Goal: Connect with others: Connect with other users

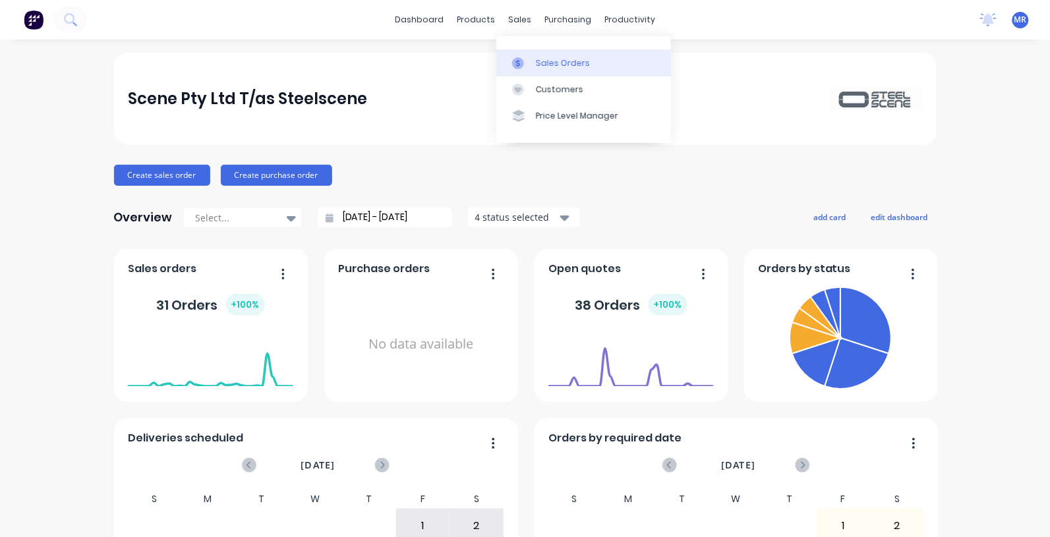
click at [545, 67] on div "Sales Orders" at bounding box center [563, 63] width 54 height 12
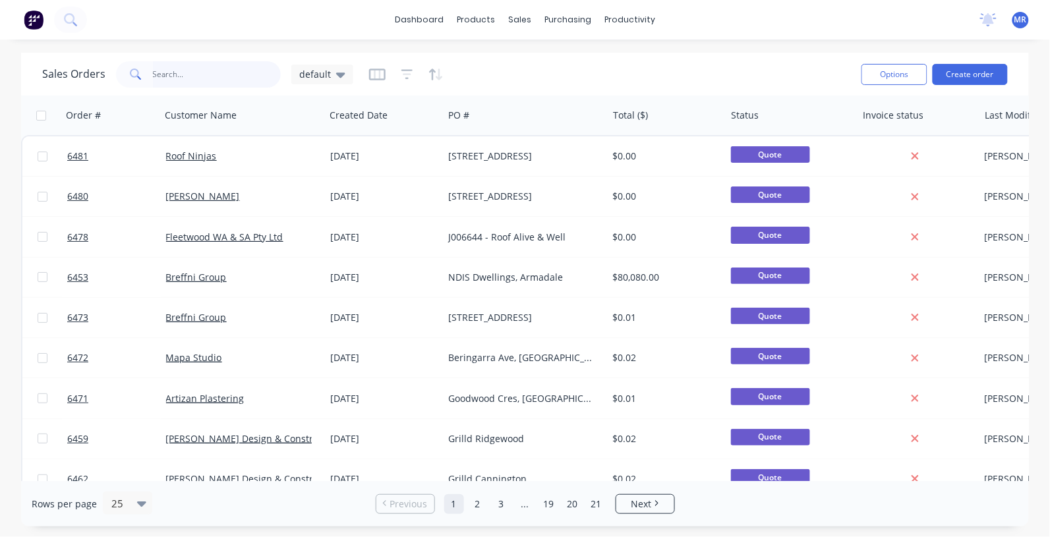
click at [220, 77] on input "text" at bounding box center [217, 74] width 129 height 26
type input "[PERSON_NAME]"
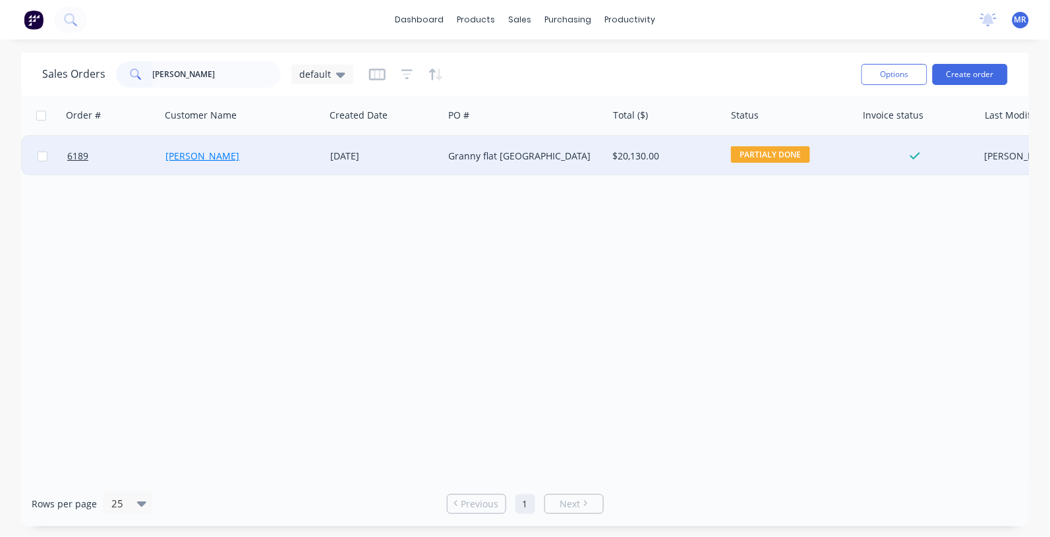
click at [192, 156] on link "[PERSON_NAME]" at bounding box center [203, 156] width 74 height 13
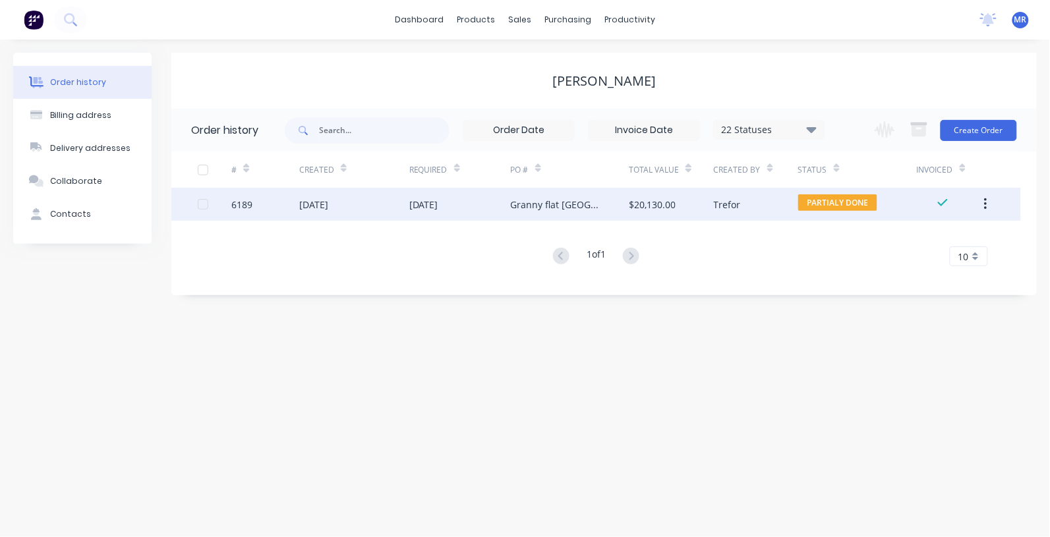
click at [558, 202] on div "Granny flat [GEOGRAPHIC_DATA]" at bounding box center [557, 205] width 92 height 14
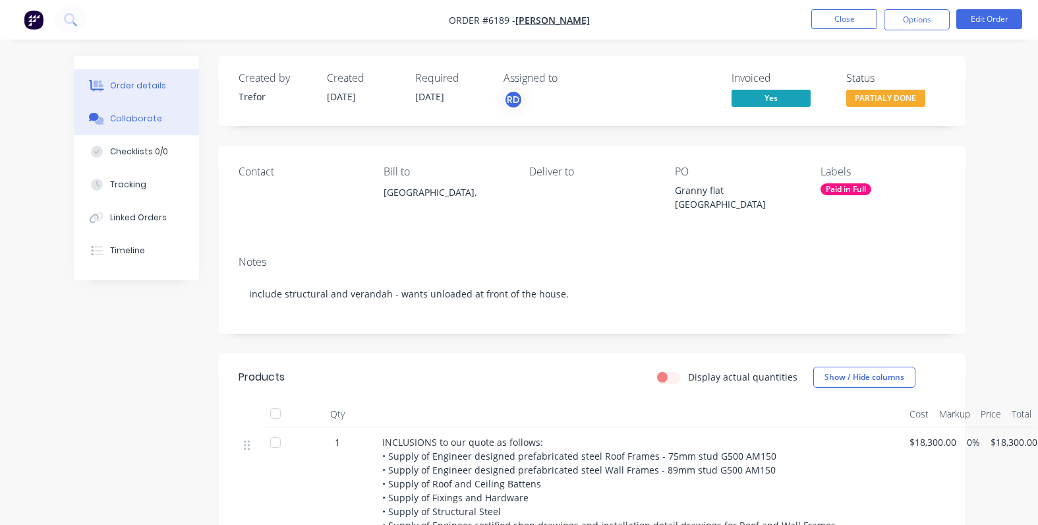
click at [142, 115] on div "Collaborate" at bounding box center [136, 119] width 52 height 12
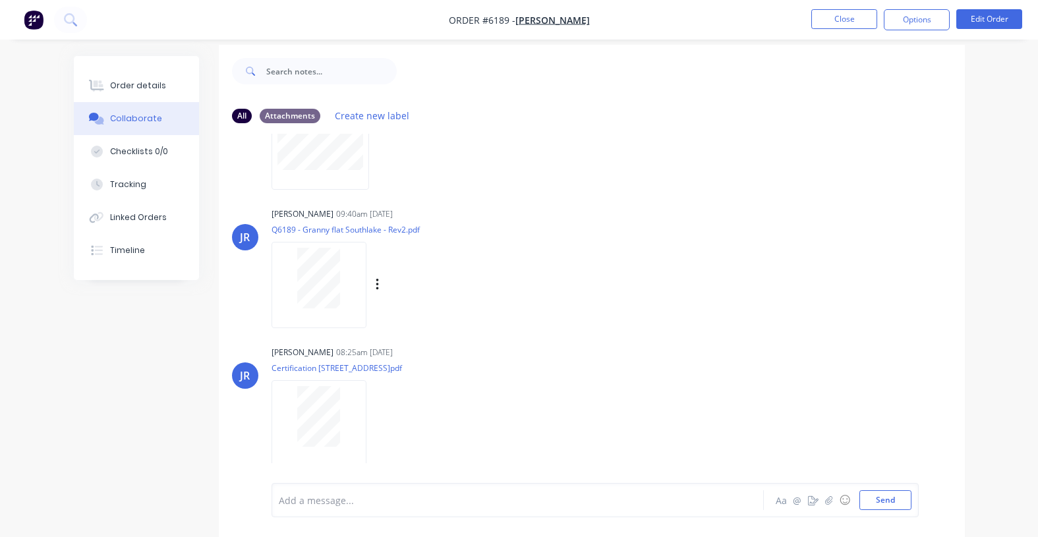
scroll to position [20, 0]
